Goal: Information Seeking & Learning: Learn about a topic

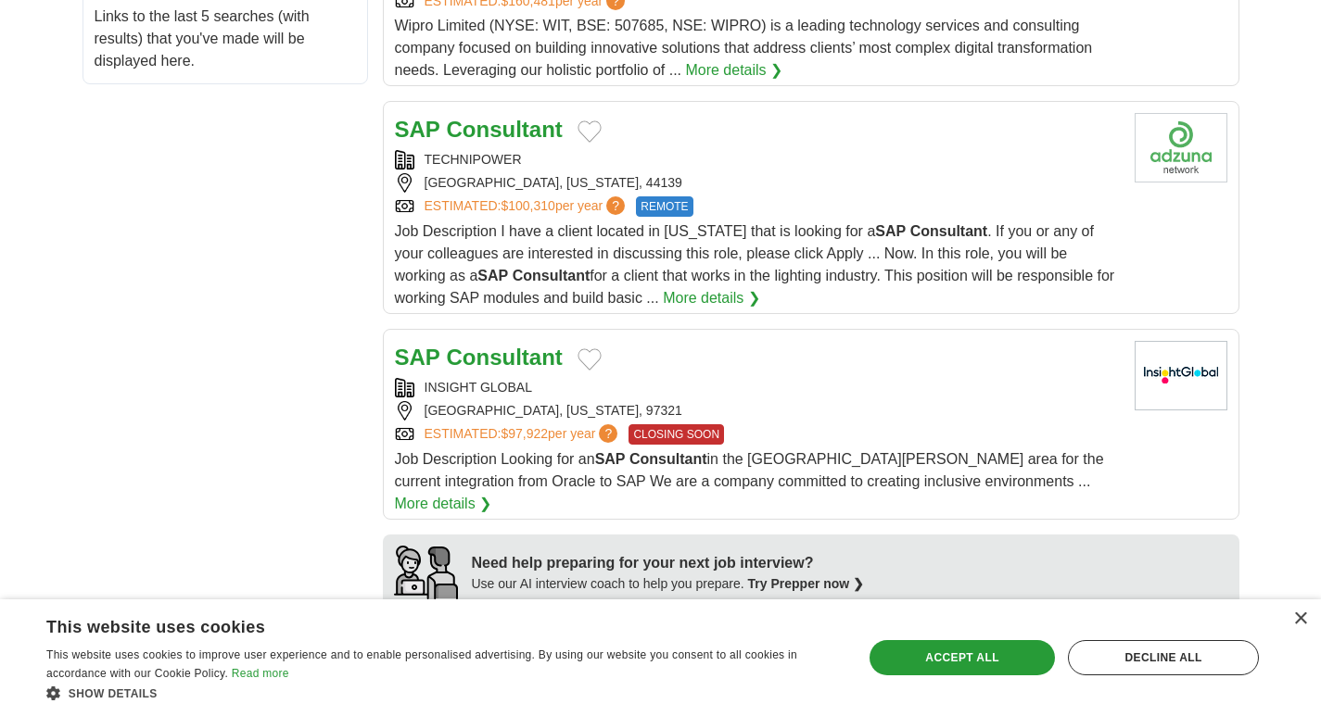
scroll to position [1235, 0]
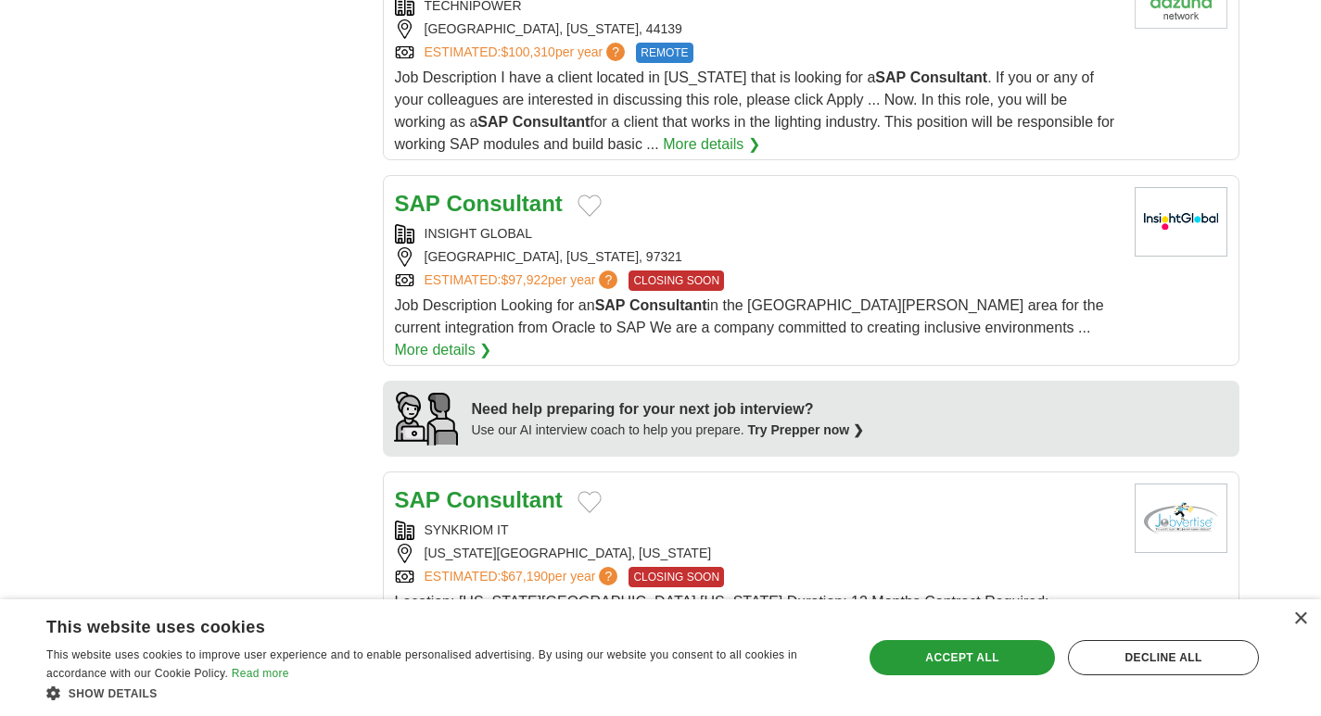
click at [492, 339] on link "More details ❯" at bounding box center [443, 350] width 97 height 22
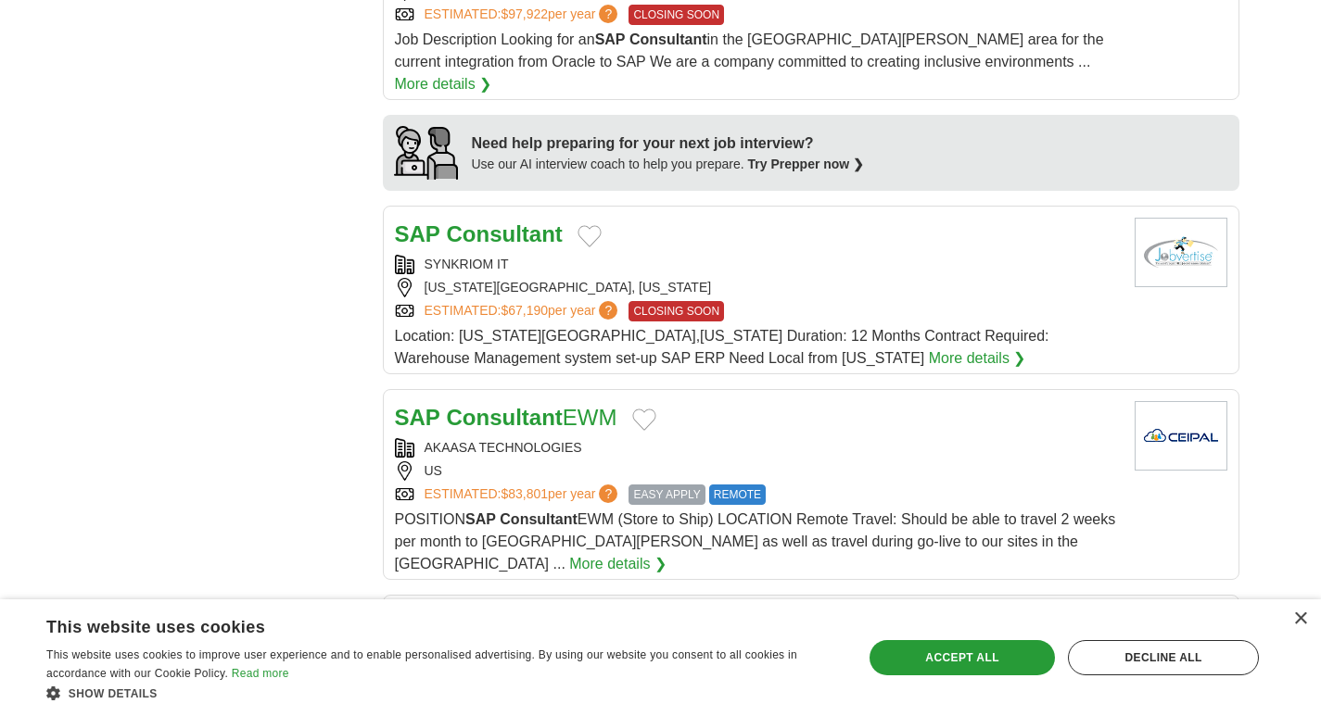
scroll to position [1545, 0]
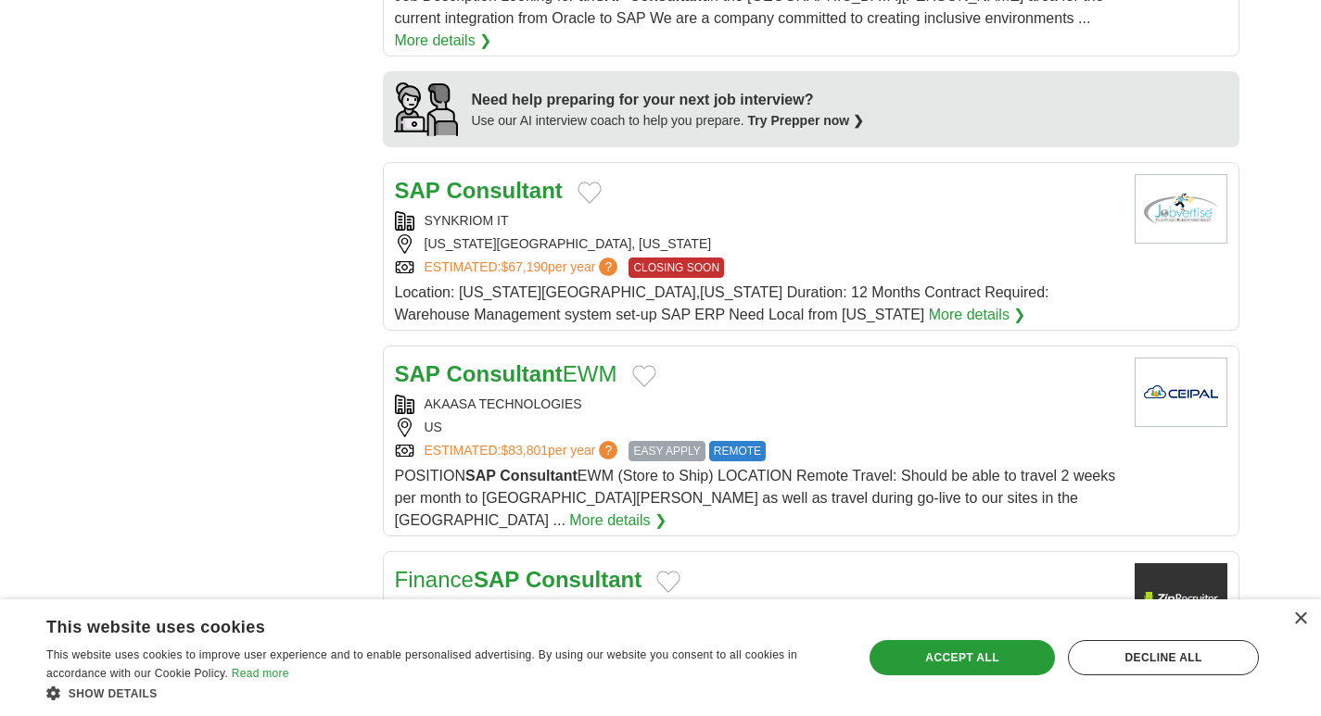
click at [545, 284] on span "Location: [US_STATE][GEOGRAPHIC_DATA],[US_STATE] Duration: 12 Months Contract R…" at bounding box center [722, 303] width 654 height 38
click at [666, 510] on link "More details ❯" at bounding box center [617, 521] width 97 height 22
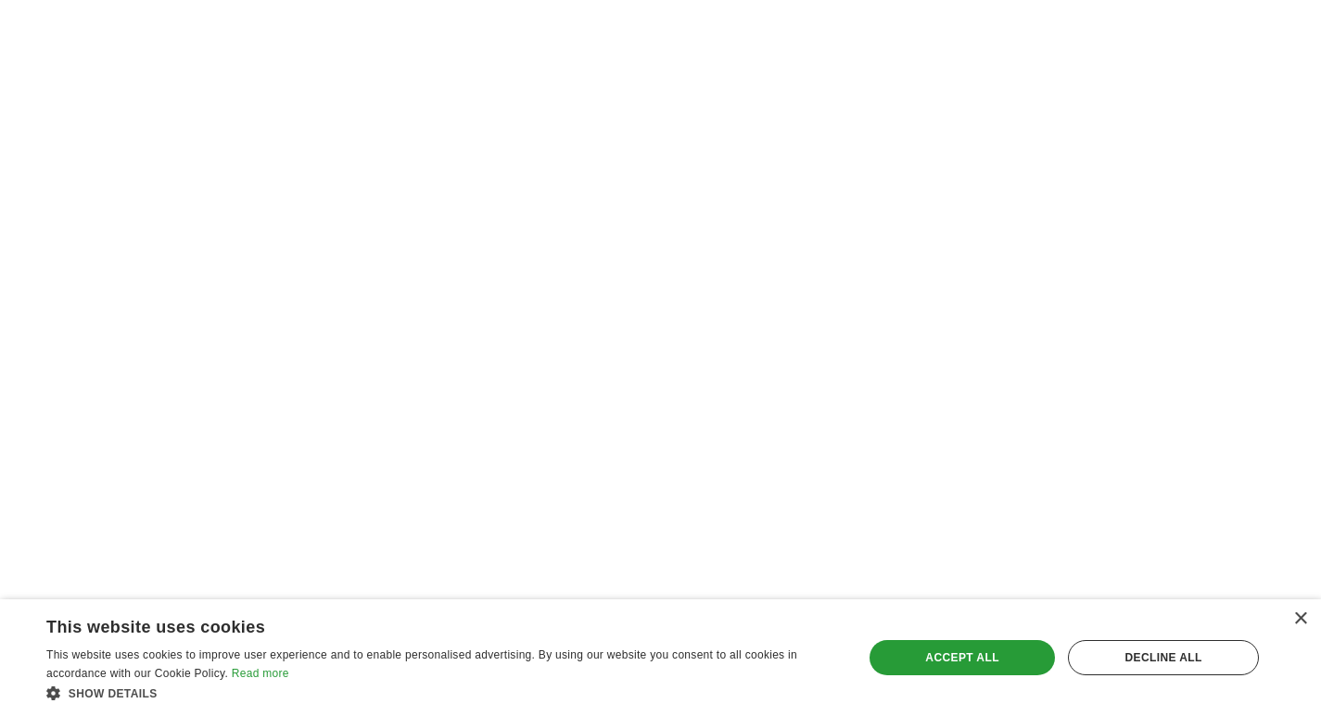
scroll to position [3089, 0]
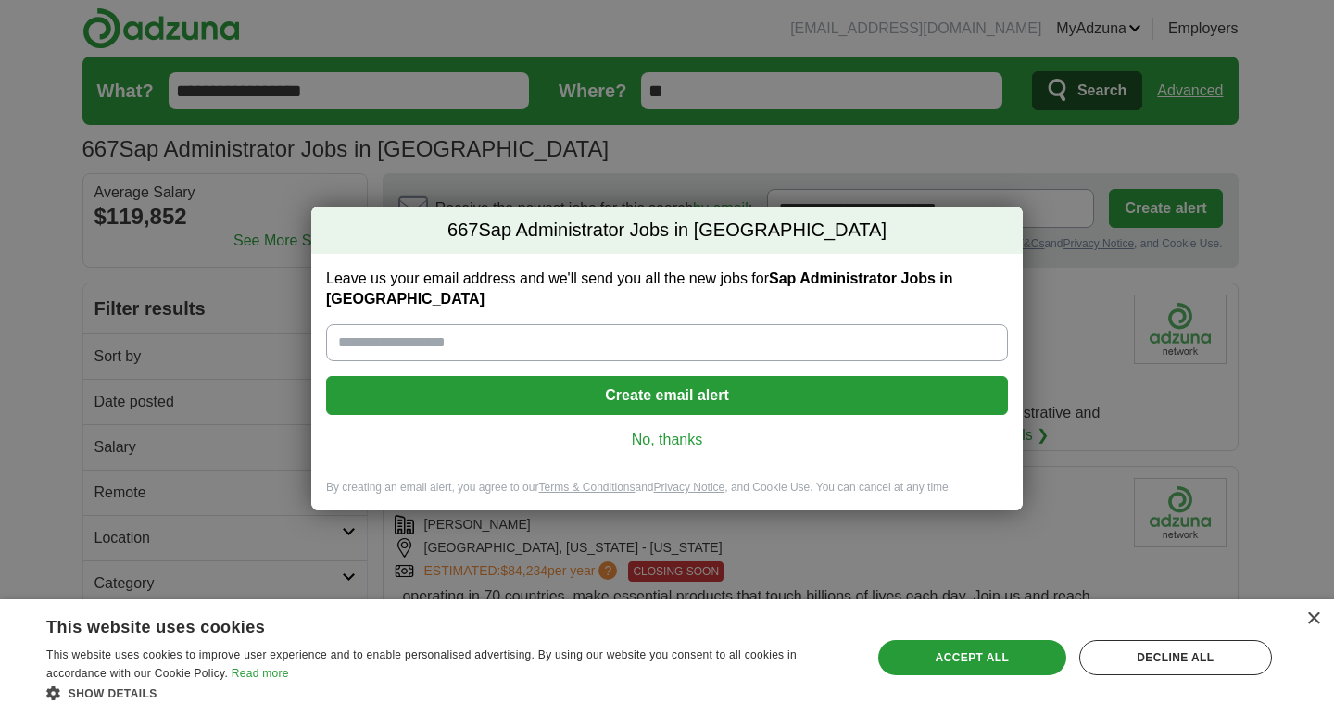
click at [714, 341] on input "Leave us your email address and we'll send you all the new jobs for Sap Adminis…" at bounding box center [667, 342] width 682 height 37
type input "**********"
click at [661, 430] on link "No, thanks" at bounding box center [667, 440] width 652 height 20
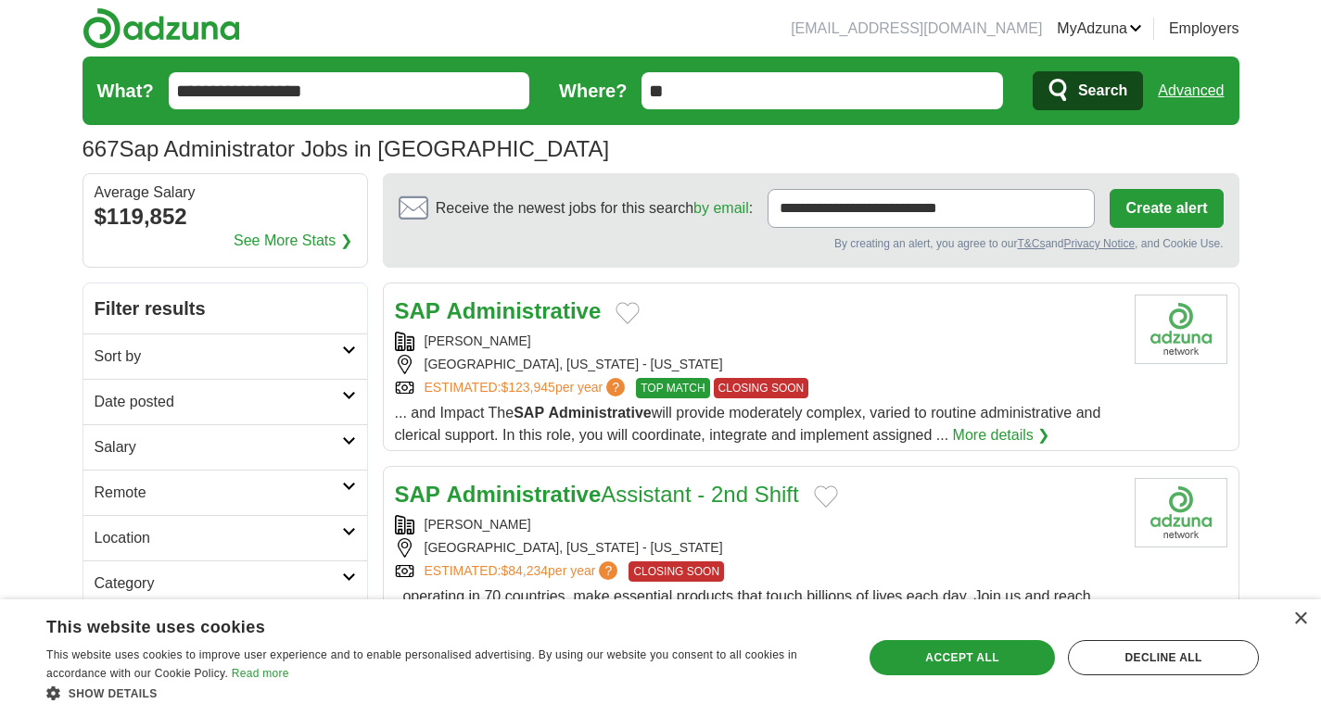
click at [355, 393] on icon at bounding box center [349, 395] width 14 height 9
click at [136, 474] on link "Last 3 days" at bounding box center [225, 472] width 261 height 22
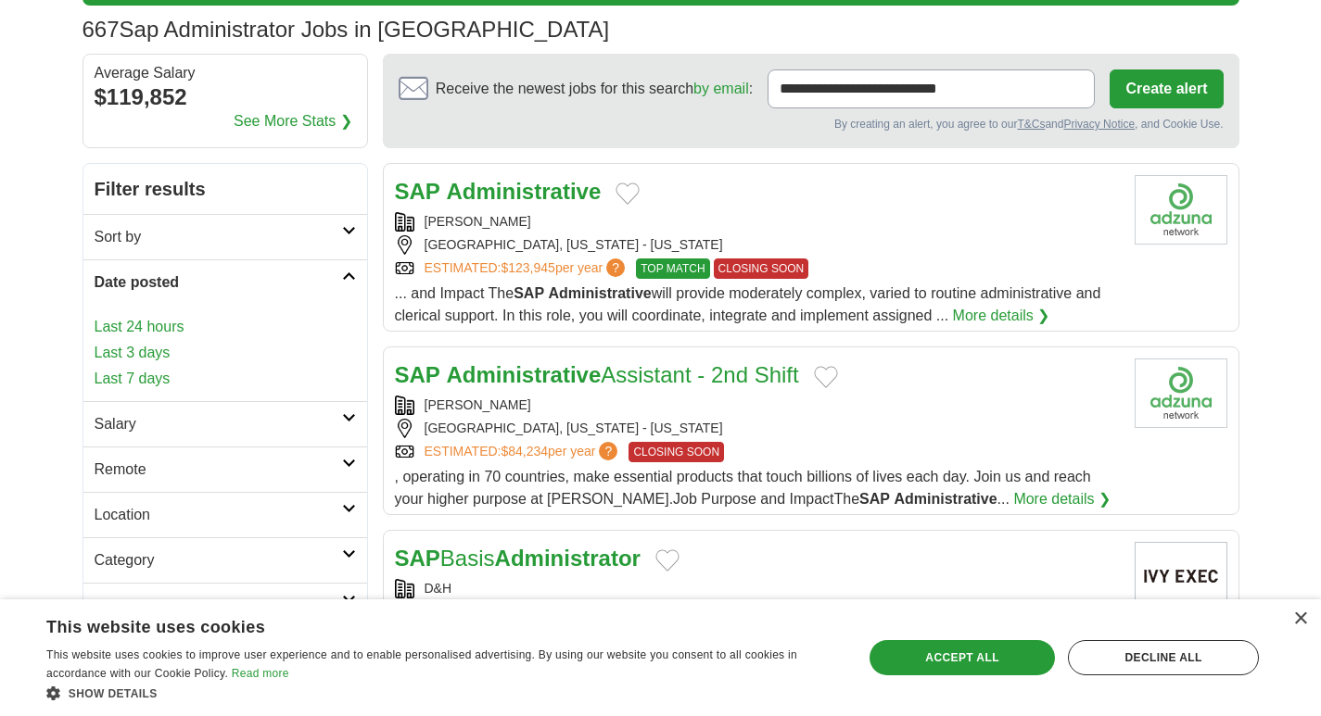
scroll to position [155, 0]
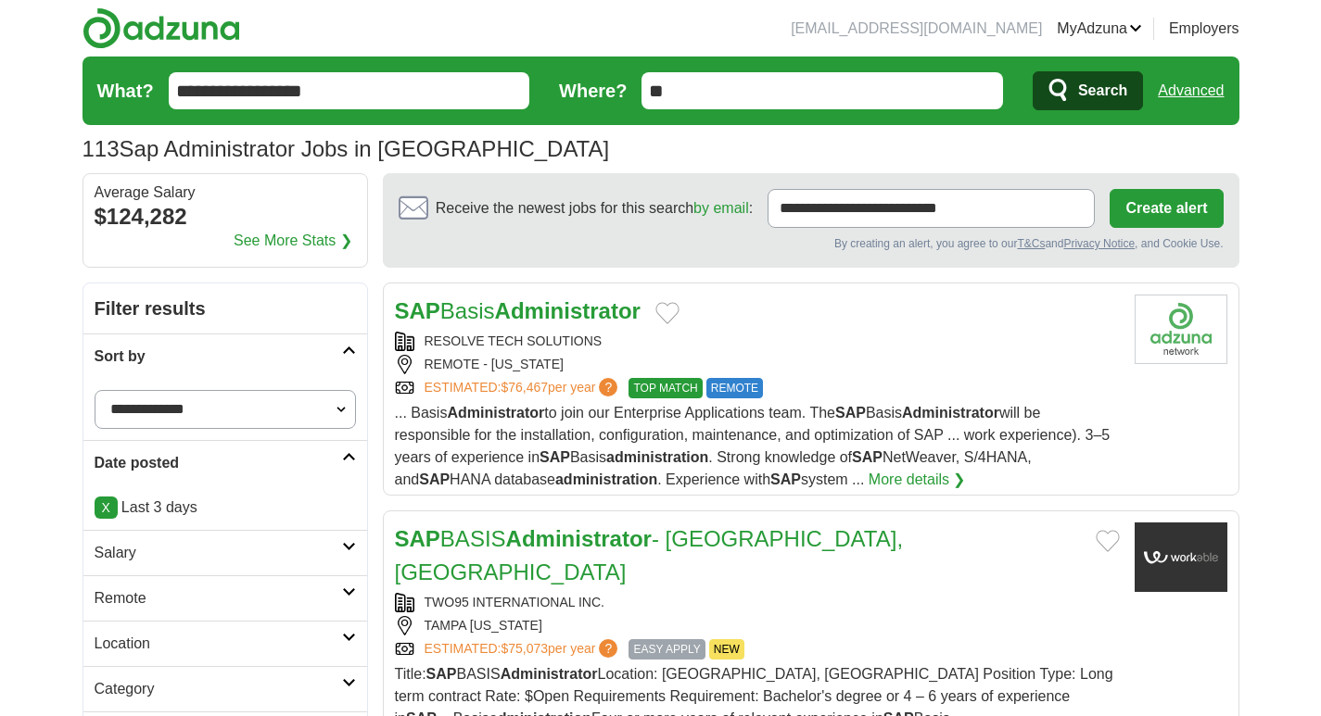
scroll to position [155, 0]
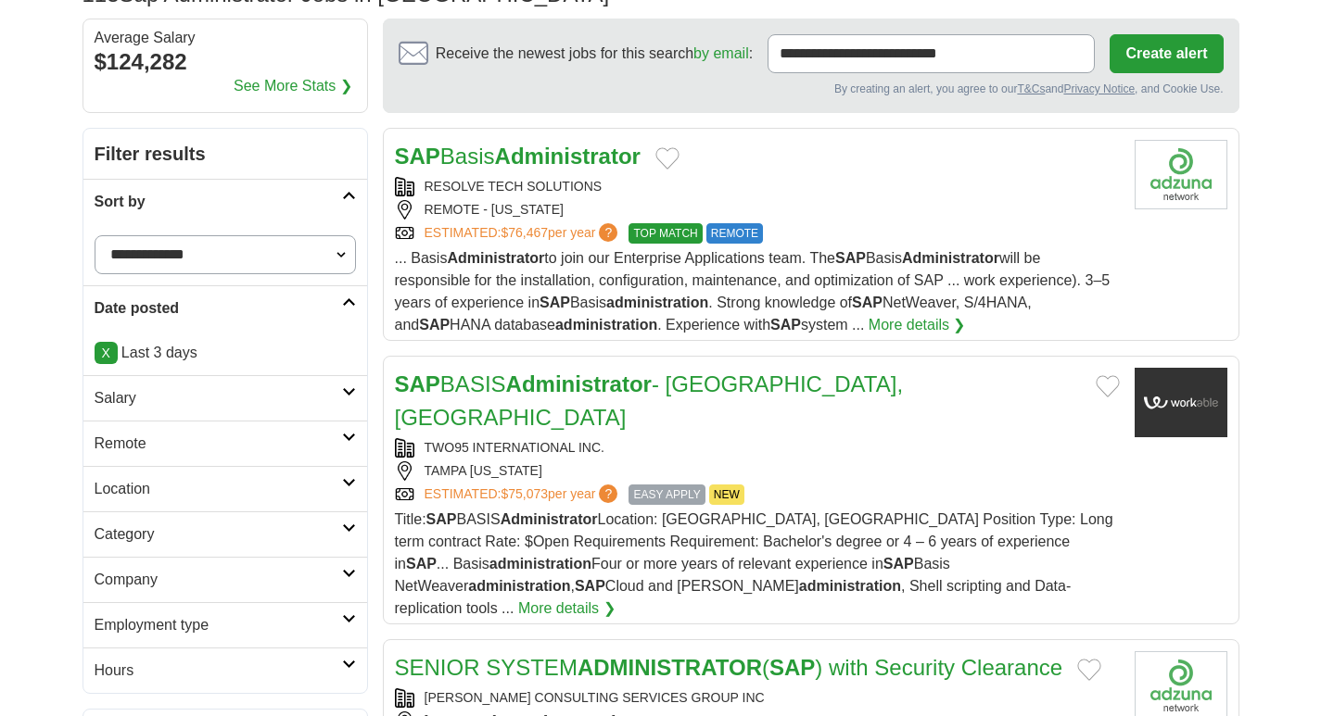
click at [297, 401] on h2 "Salary" at bounding box center [218, 398] width 247 height 22
click at [287, 452] on select "**********" at bounding box center [225, 451] width 261 height 39
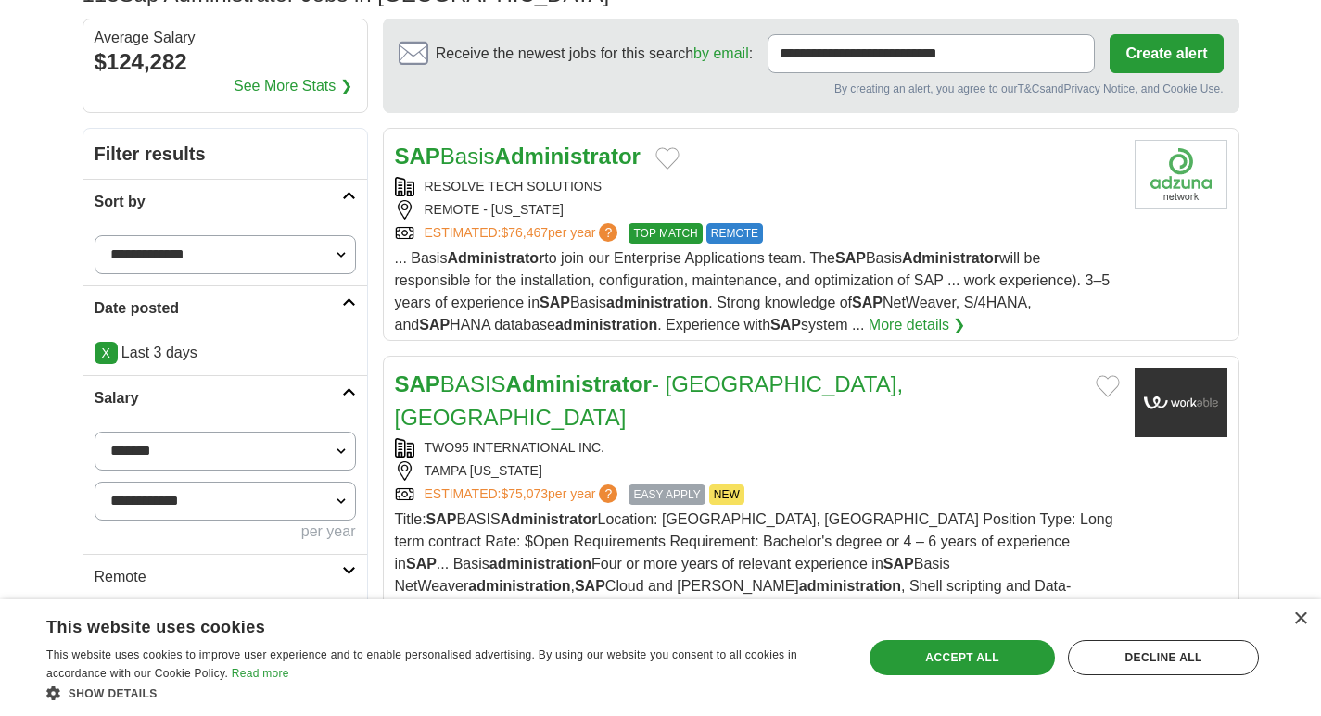
select select "*****"
click at [331, 583] on button "Apply" at bounding box center [311, 577] width 87 height 39
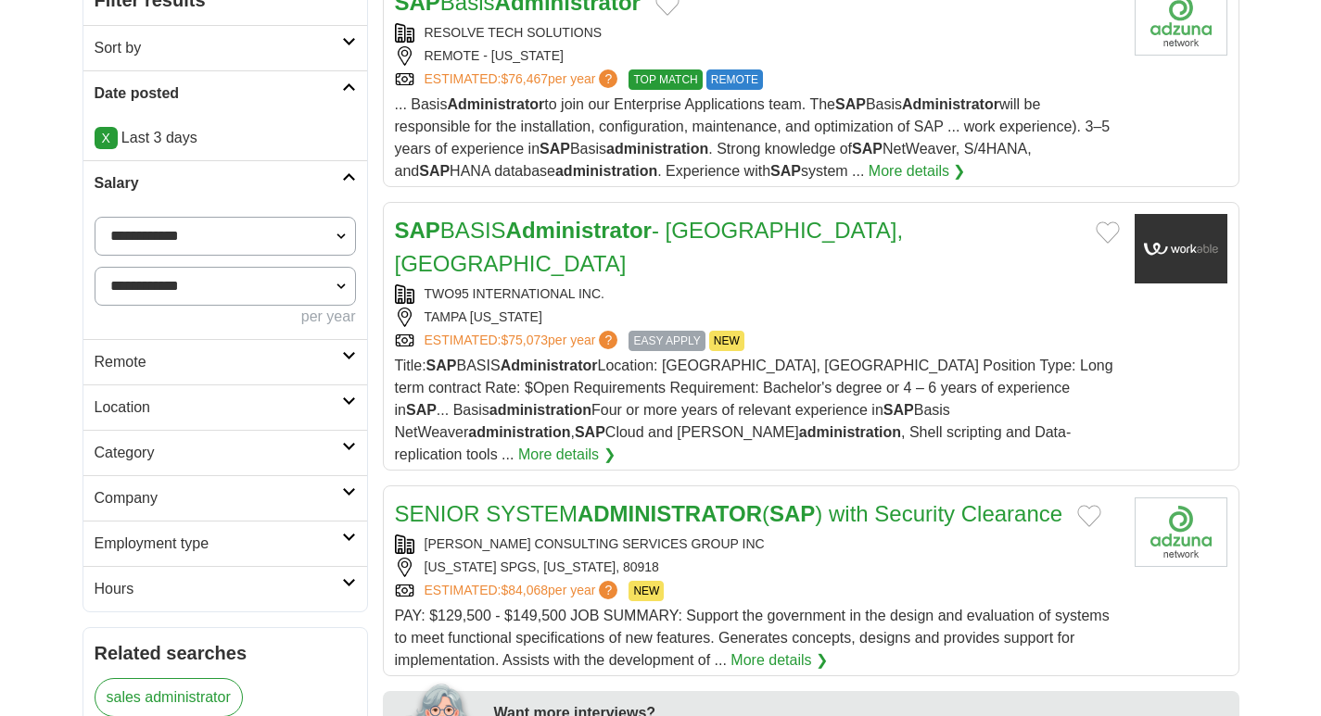
click at [245, 368] on h2 "Remote" at bounding box center [218, 362] width 247 height 22
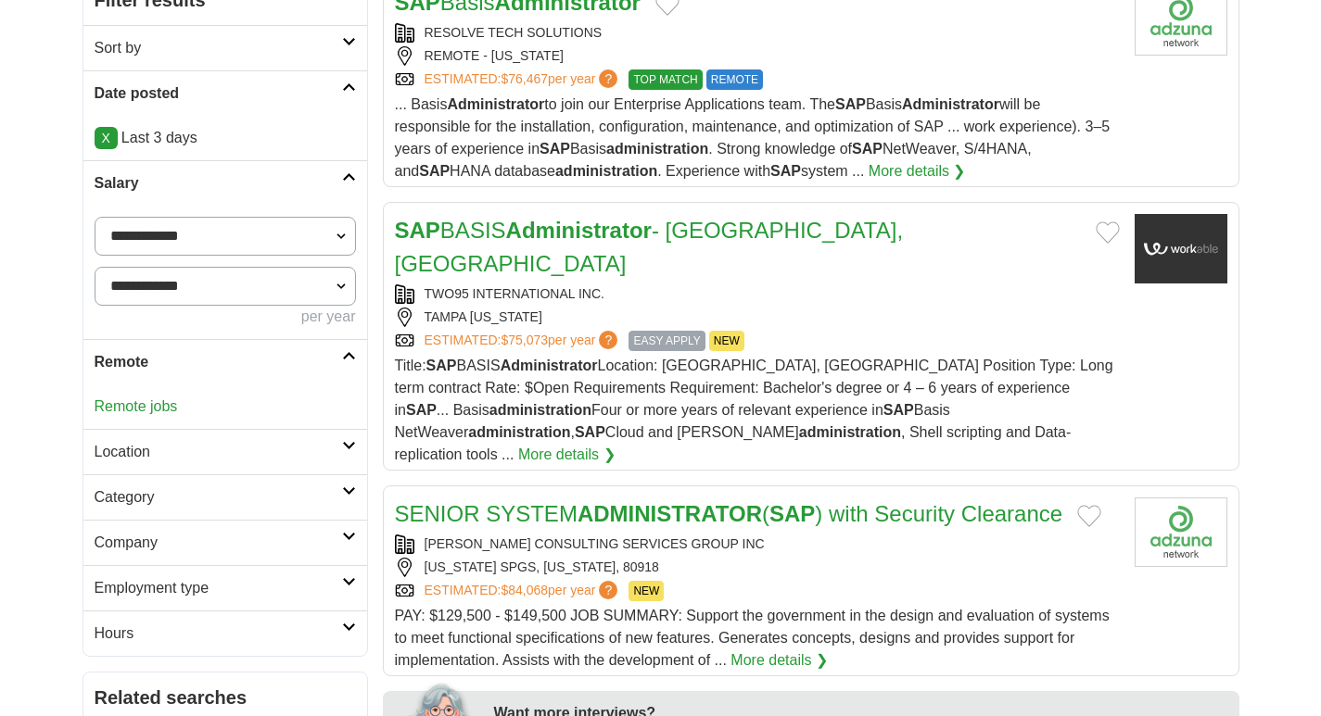
click at [203, 439] on link "Location" at bounding box center [225, 451] width 284 height 45
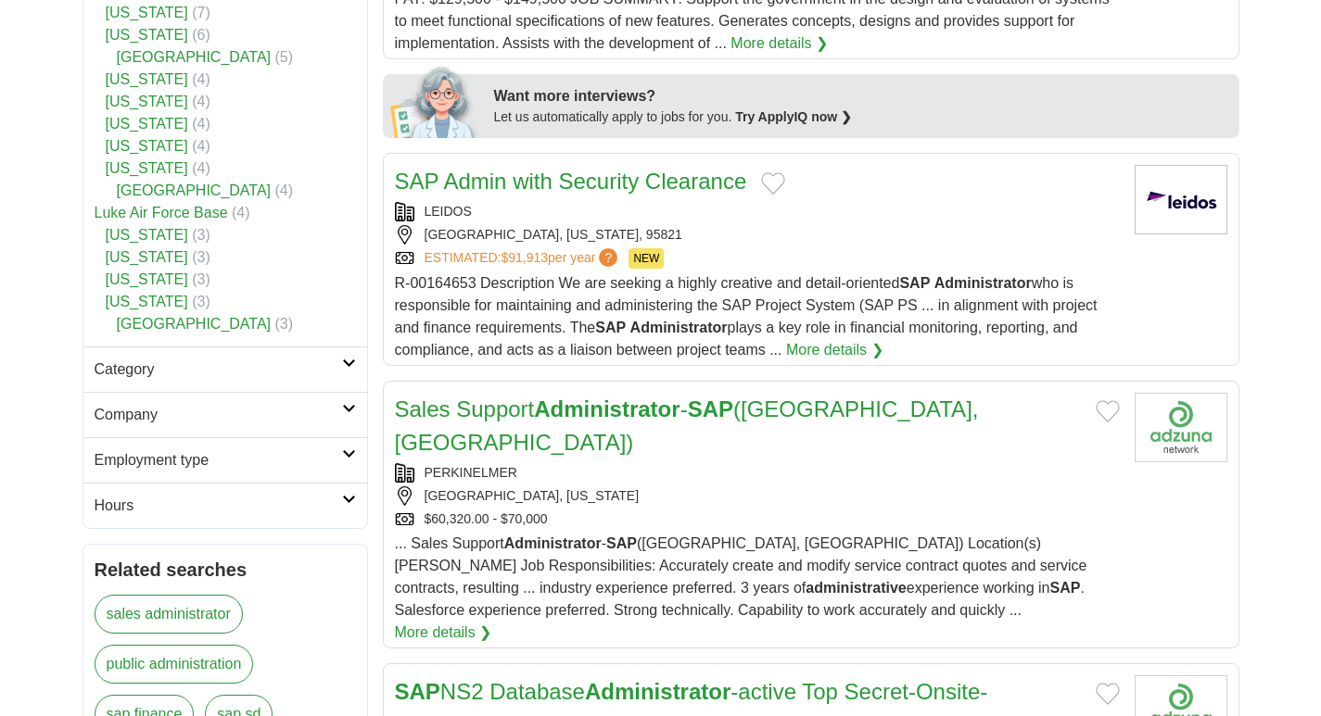
scroll to position [927, 0]
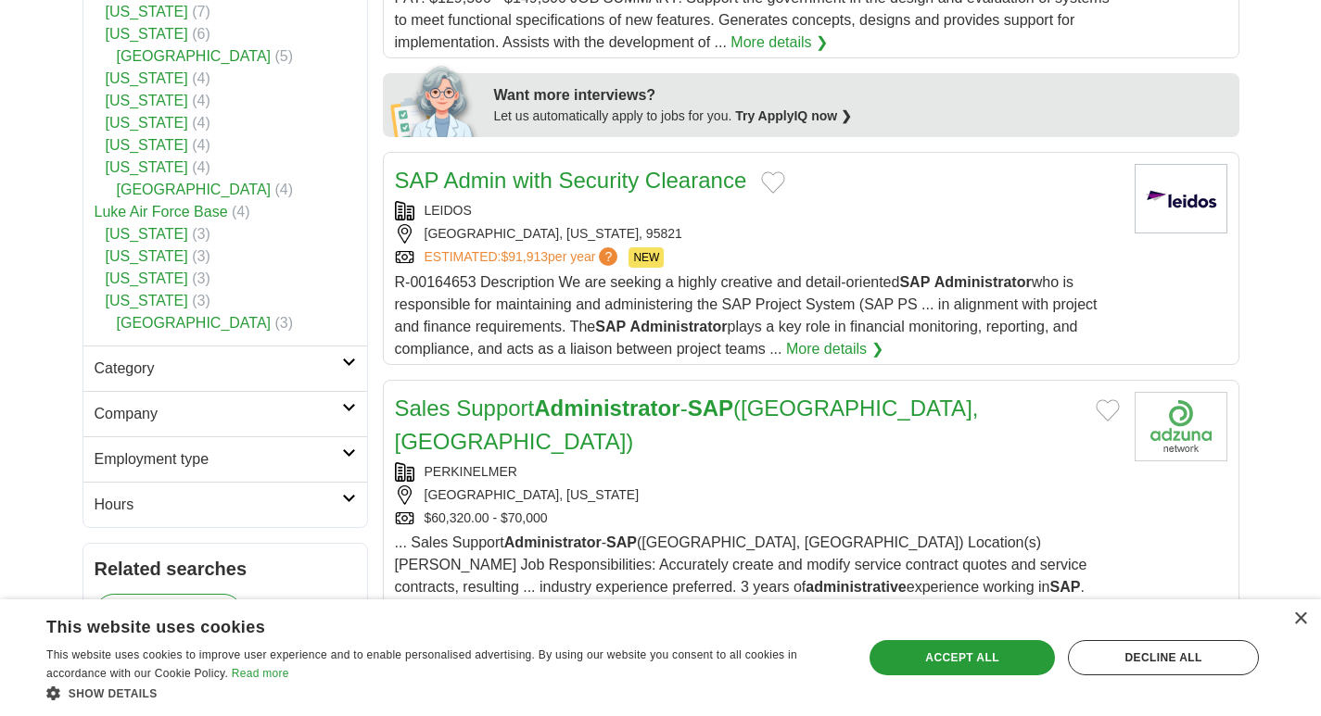
click at [250, 449] on h2 "Employment type" at bounding box center [218, 460] width 247 height 22
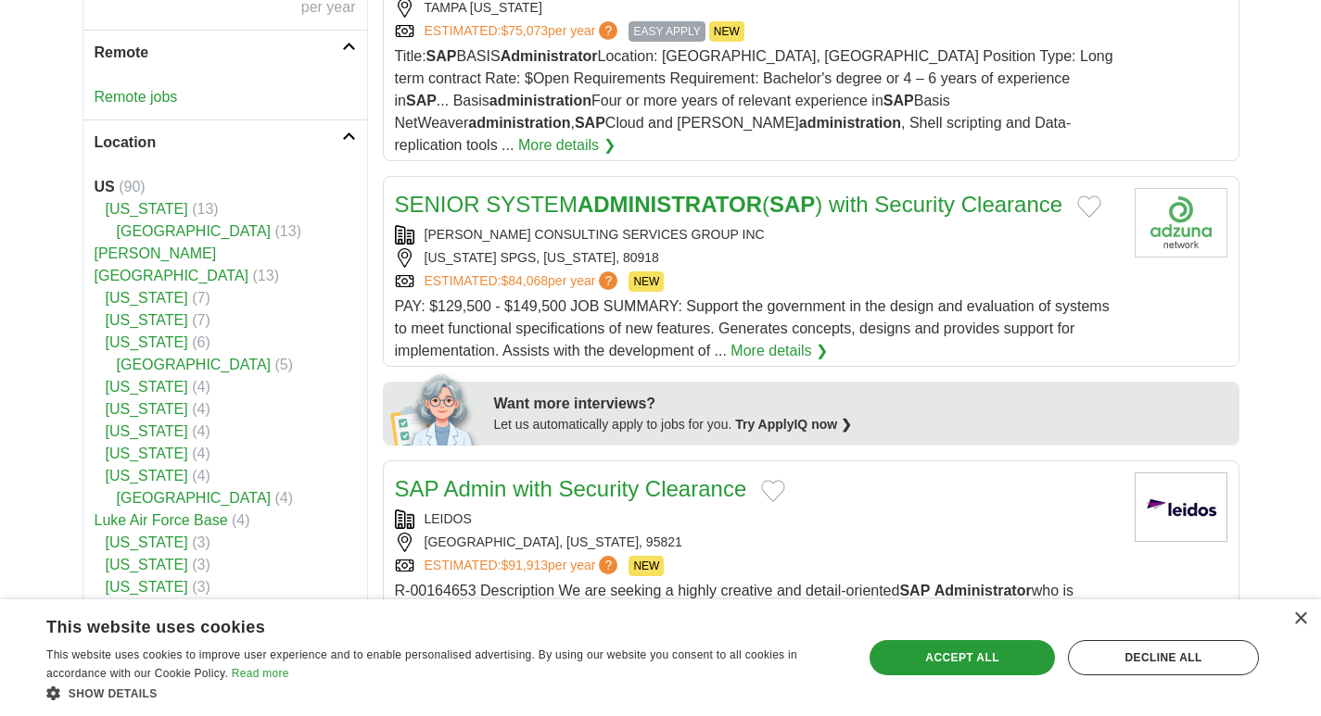
scroll to position [0, 0]
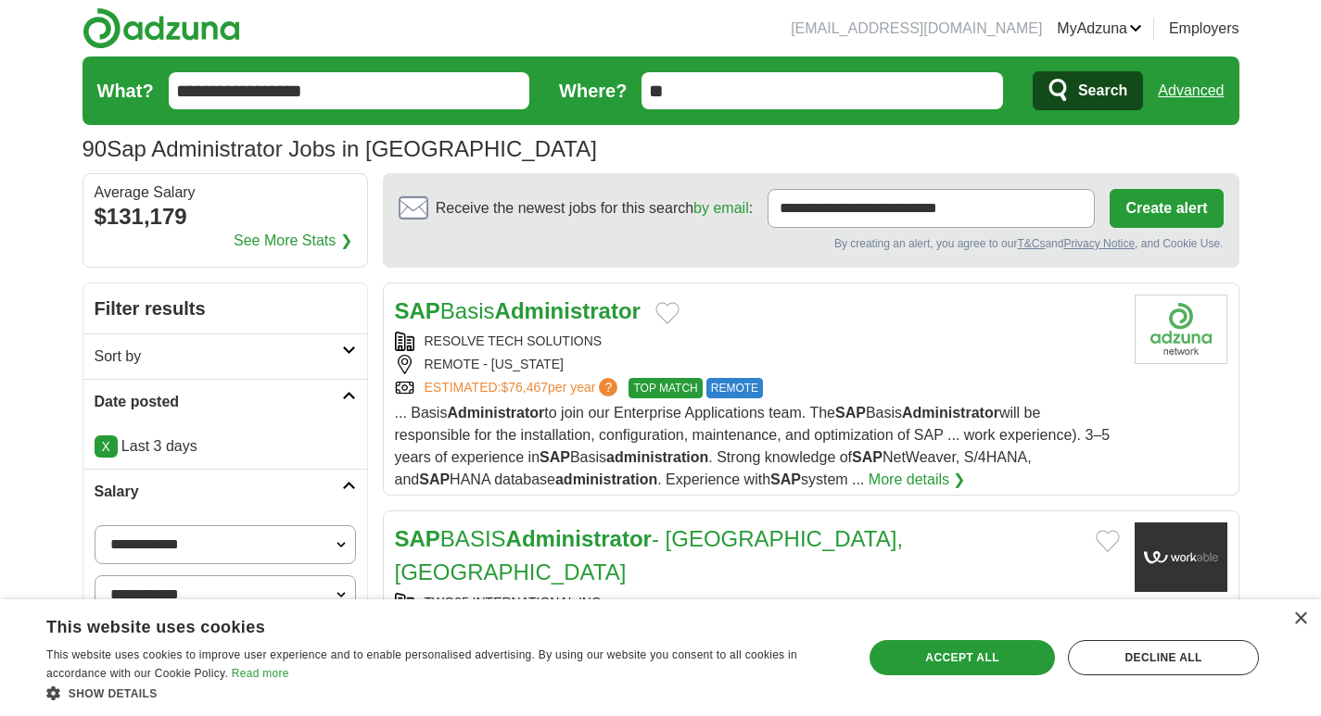
click at [1091, 89] on span "Search" at bounding box center [1102, 90] width 49 height 37
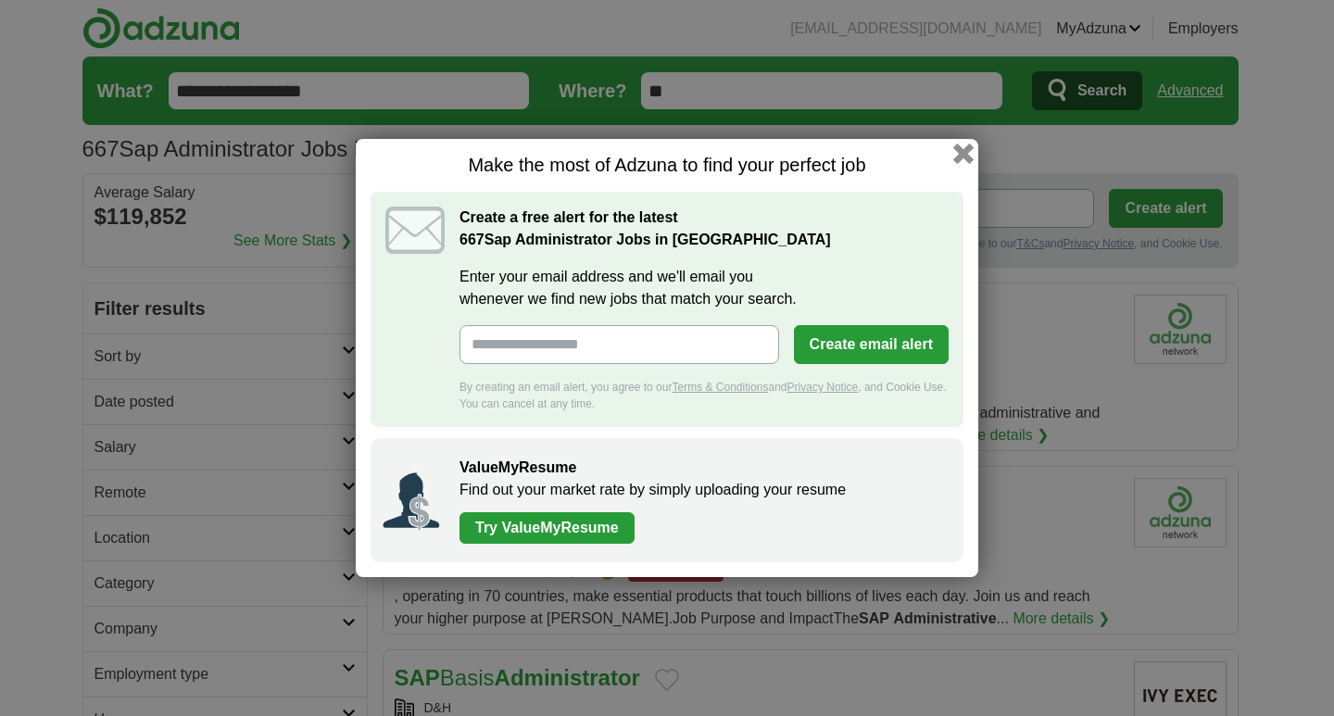
click at [962, 158] on button "button" at bounding box center [964, 154] width 20 height 20
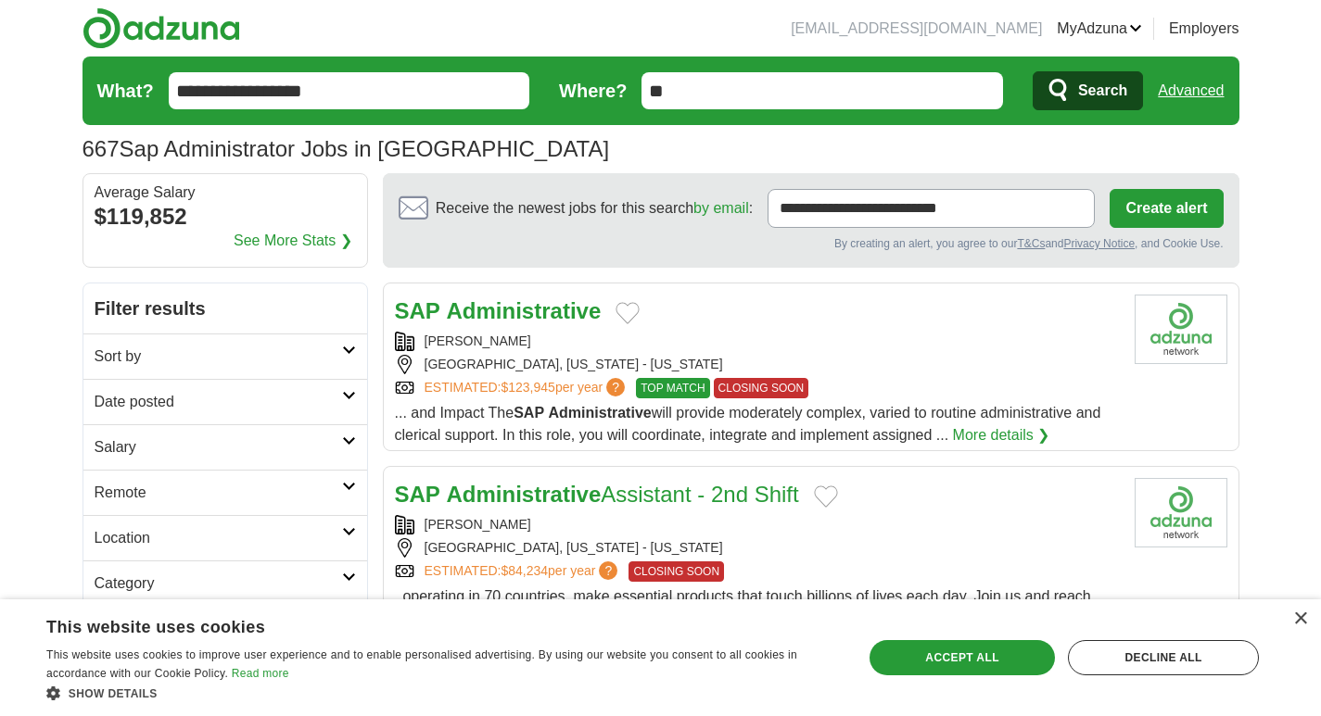
click at [596, 360] on div "[GEOGRAPHIC_DATA], [US_STATE] - [US_STATE]" at bounding box center [757, 364] width 725 height 19
click at [1306, 616] on div "×" at bounding box center [1300, 620] width 14 height 14
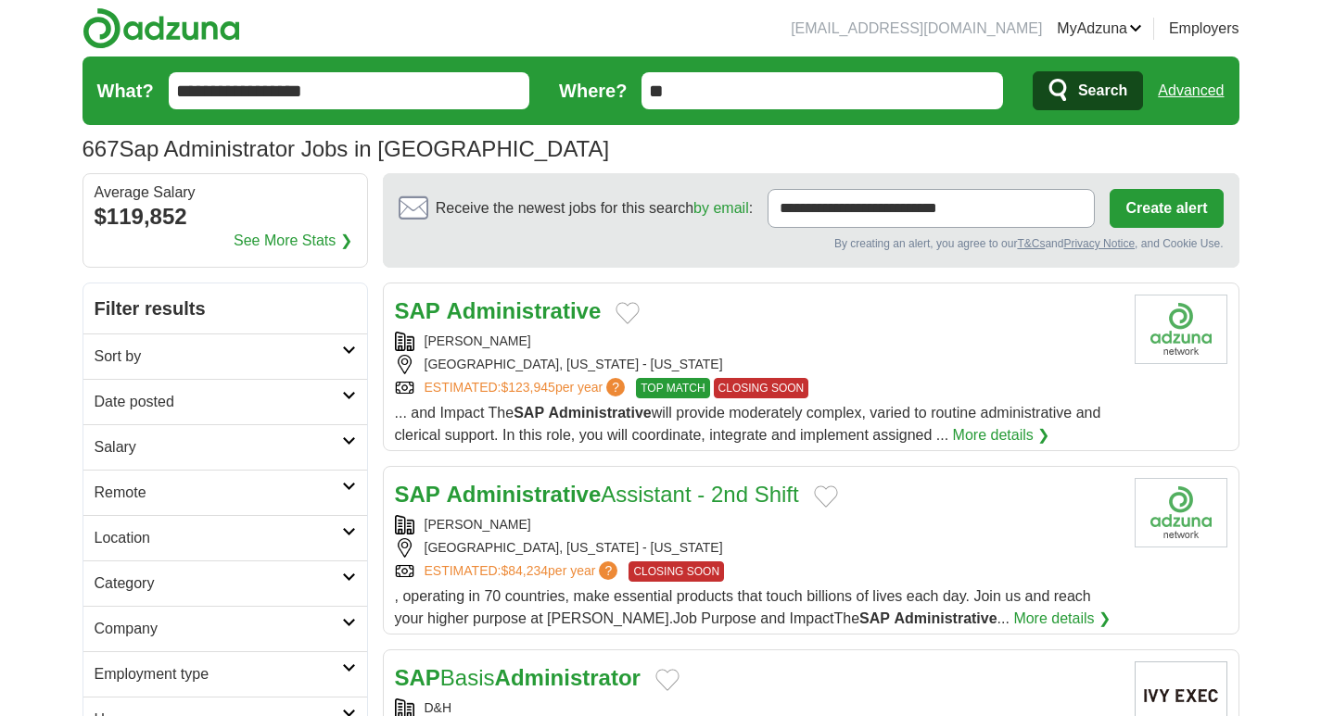
click at [207, 82] on input "**********" at bounding box center [349, 90] width 361 height 37
click at [193, 96] on input "**********" at bounding box center [349, 90] width 361 height 37
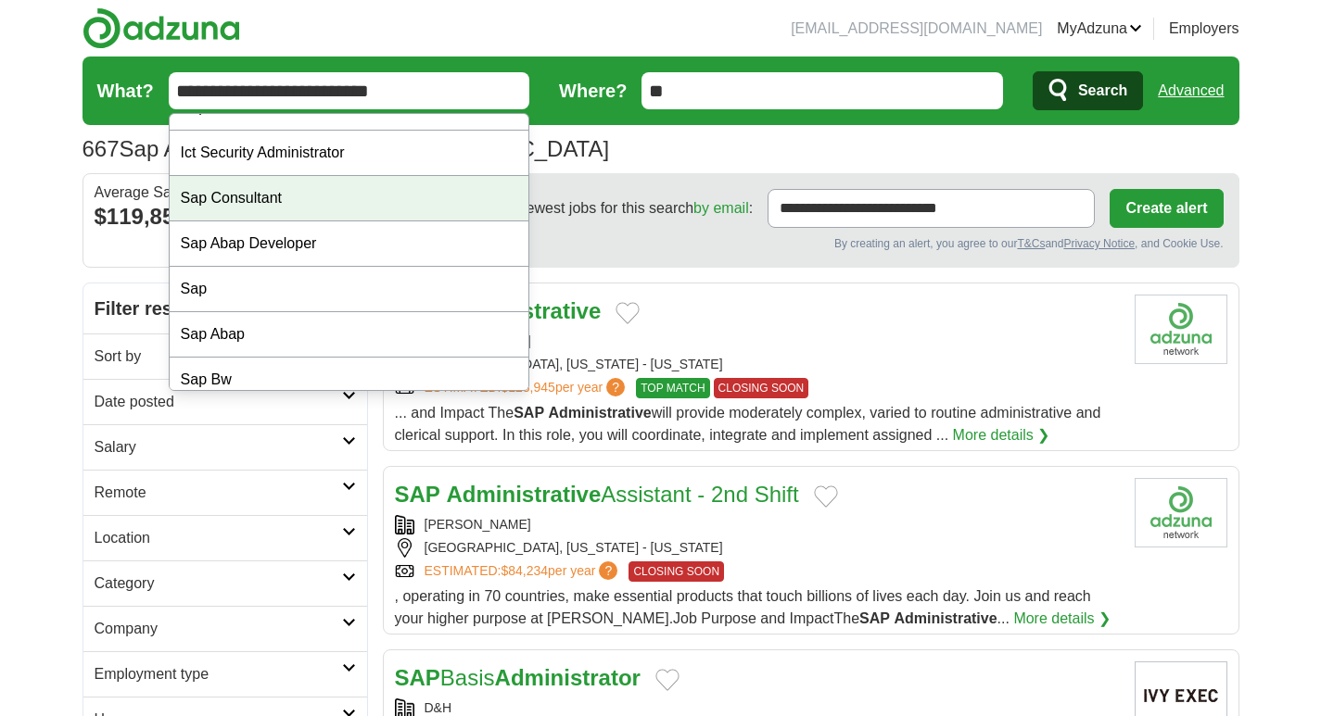
scroll to position [42, 0]
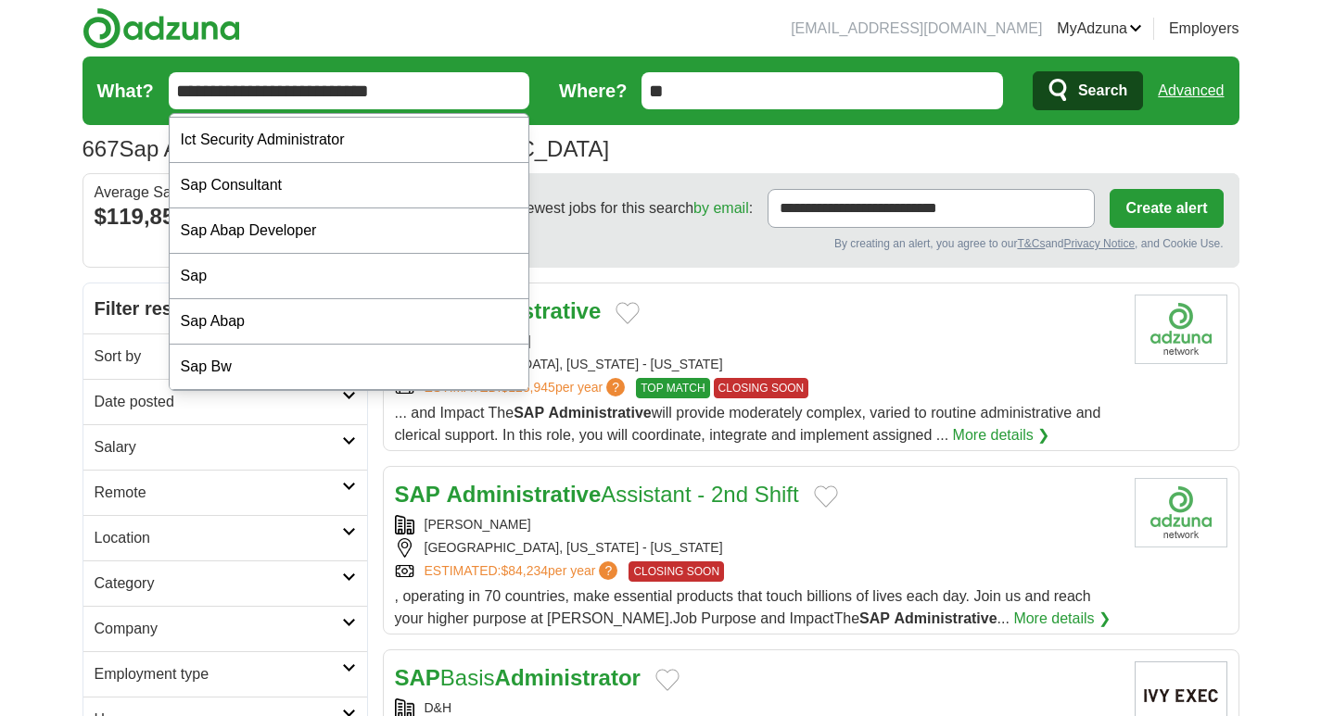
type input "**********"
click at [1052, 83] on icon "submit" at bounding box center [1058, 90] width 18 height 22
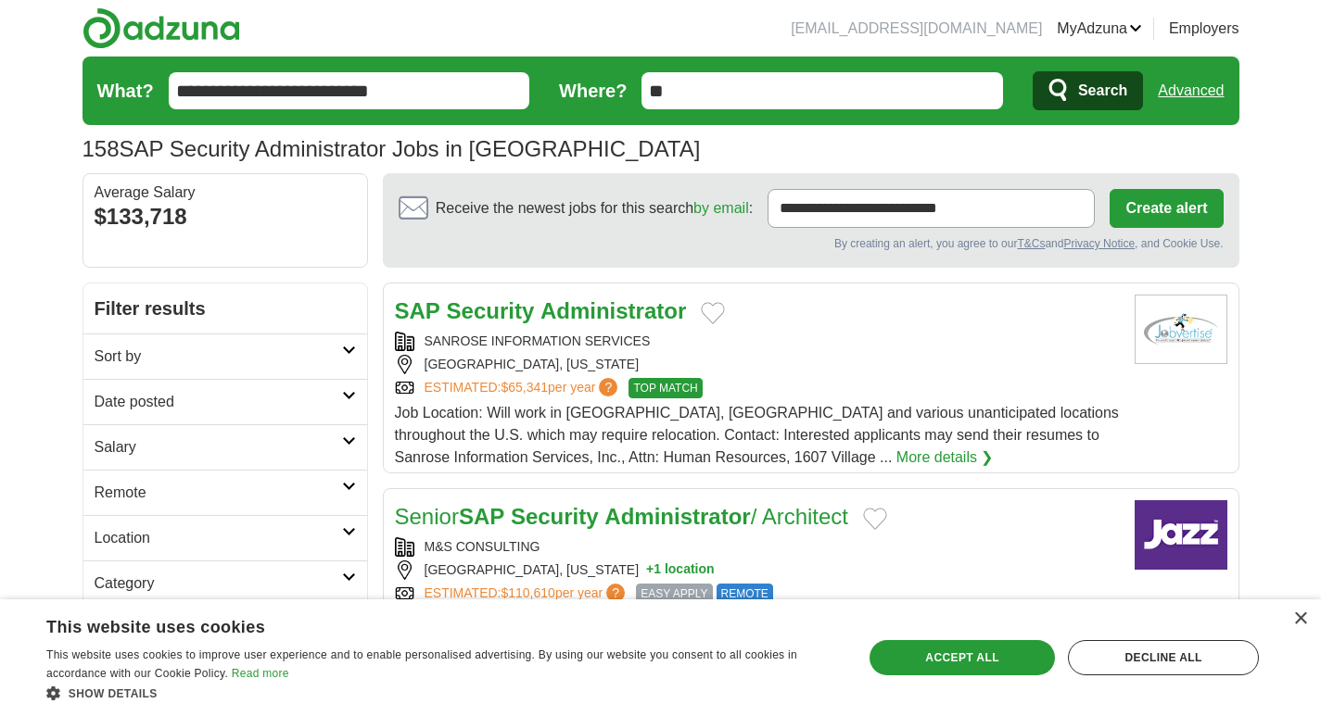
click at [751, 374] on div "SANROSE INFORMATION SERVICES [GEOGRAPHIC_DATA], [US_STATE] ESTIMATED: $65,341 p…" at bounding box center [757, 365] width 725 height 67
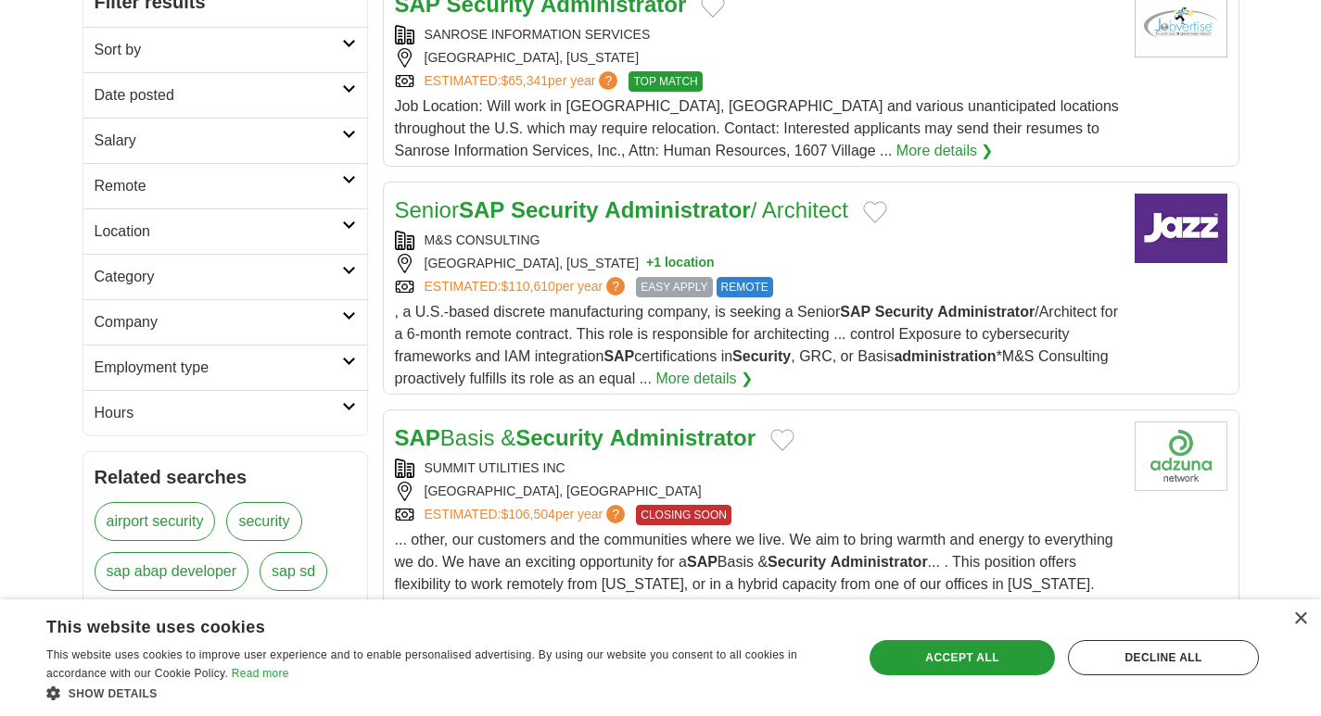
scroll to position [309, 0]
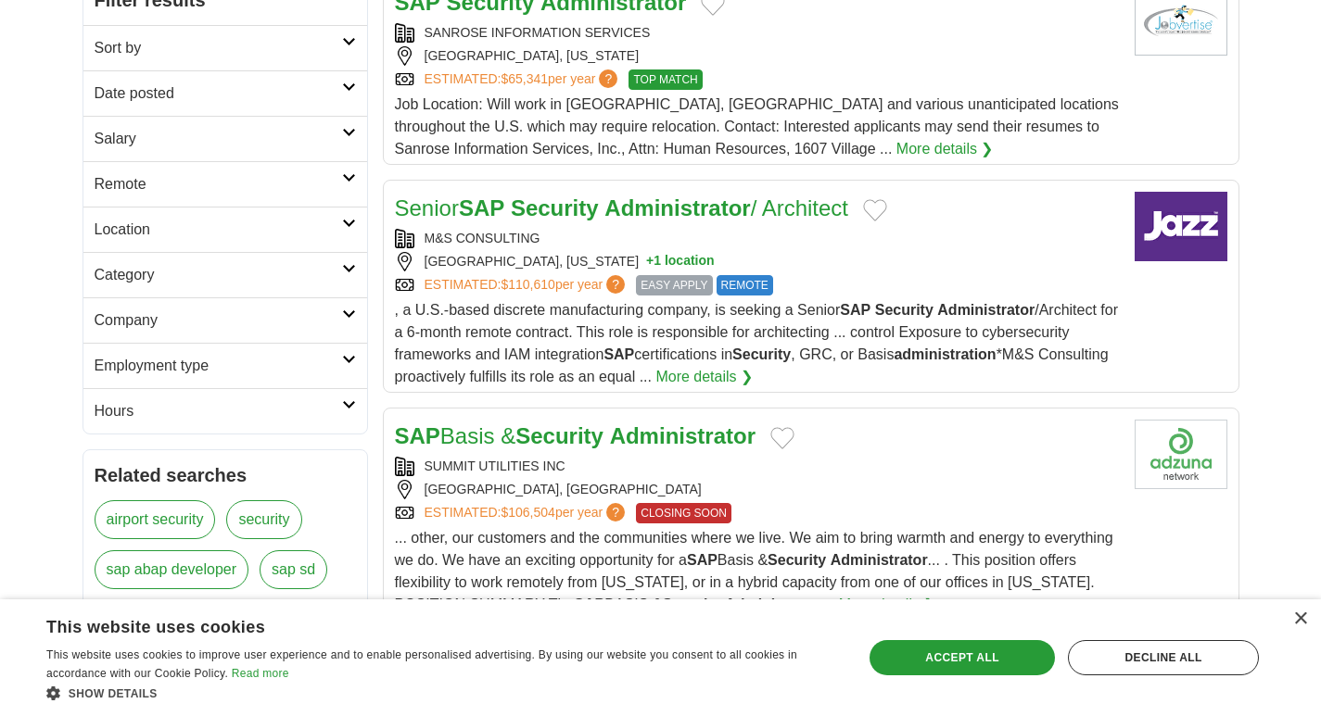
click at [562, 293] on link "ESTIMATED: $110,610 per year ?" at bounding box center [526, 285] width 205 height 20
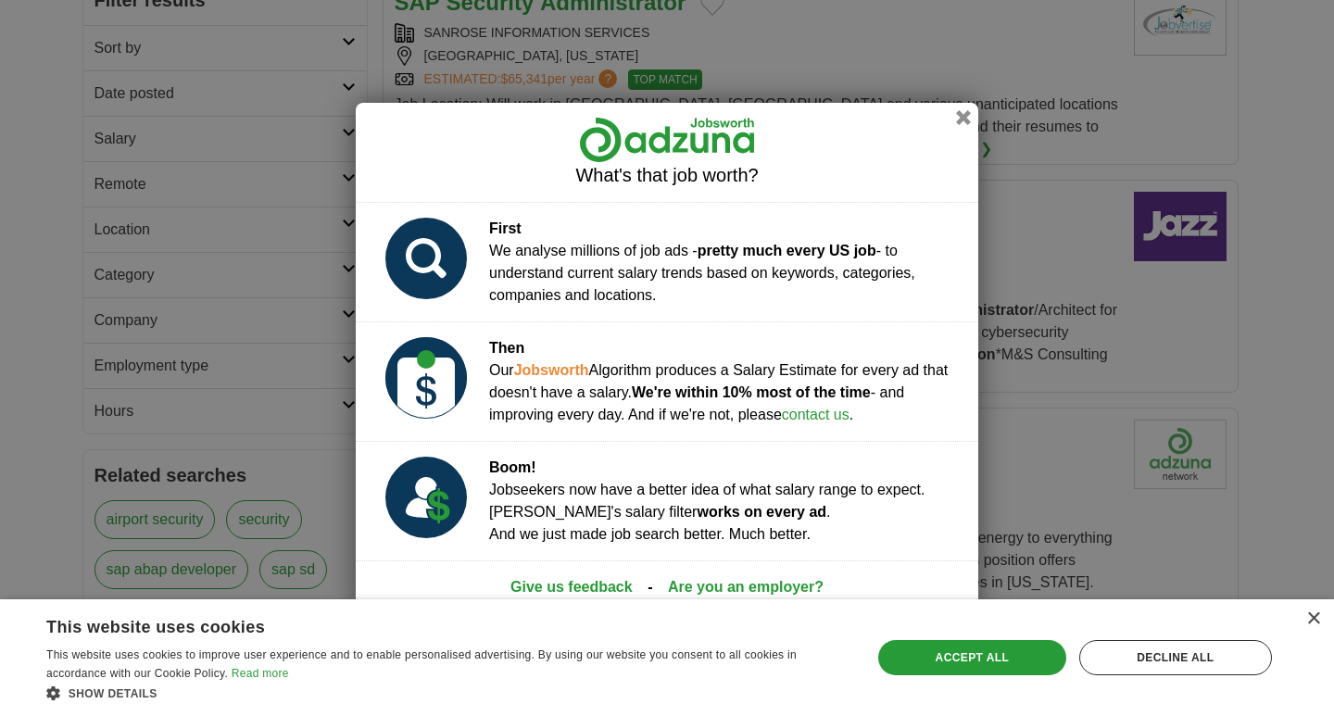
click at [955, 122] on div "What's that job worth?" at bounding box center [667, 152] width 623 height 99
click at [964, 117] on button "button" at bounding box center [964, 117] width 20 height 20
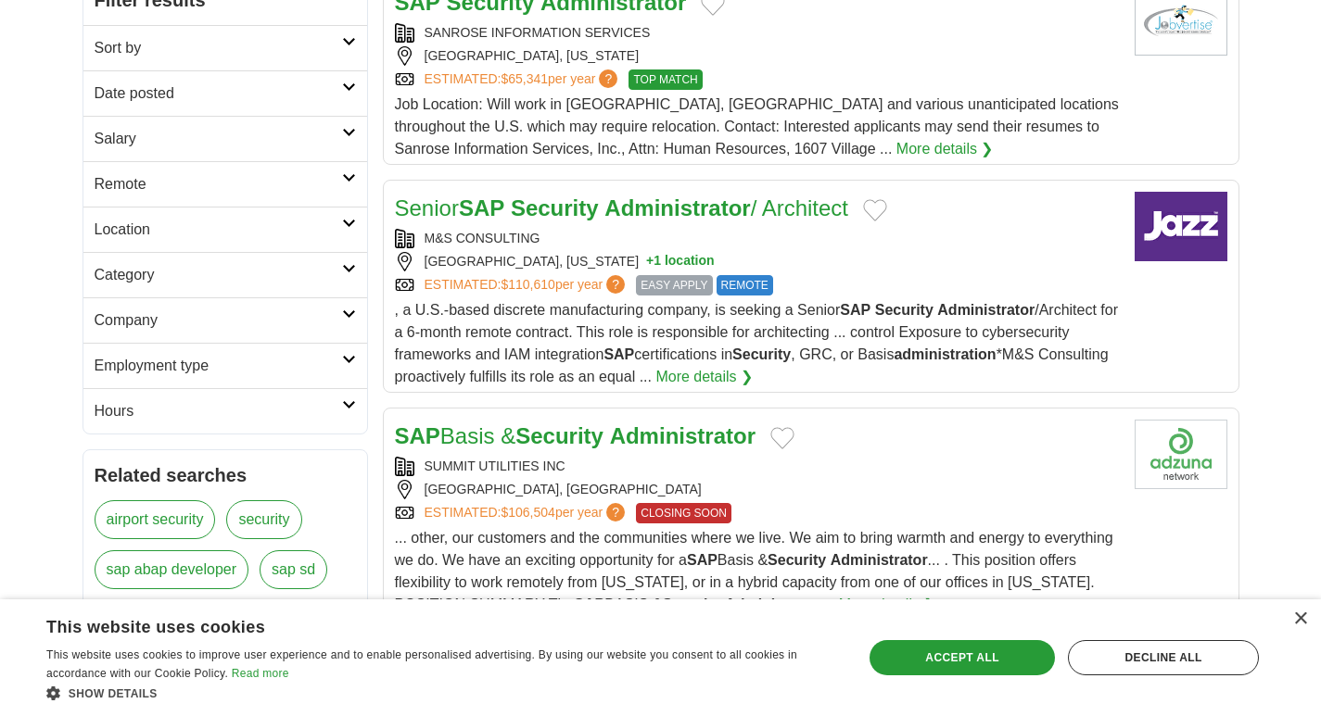
click at [813, 247] on div "M&S CONSULTING" at bounding box center [757, 238] width 725 height 19
